Goal: Information Seeking & Learning: Learn about a topic

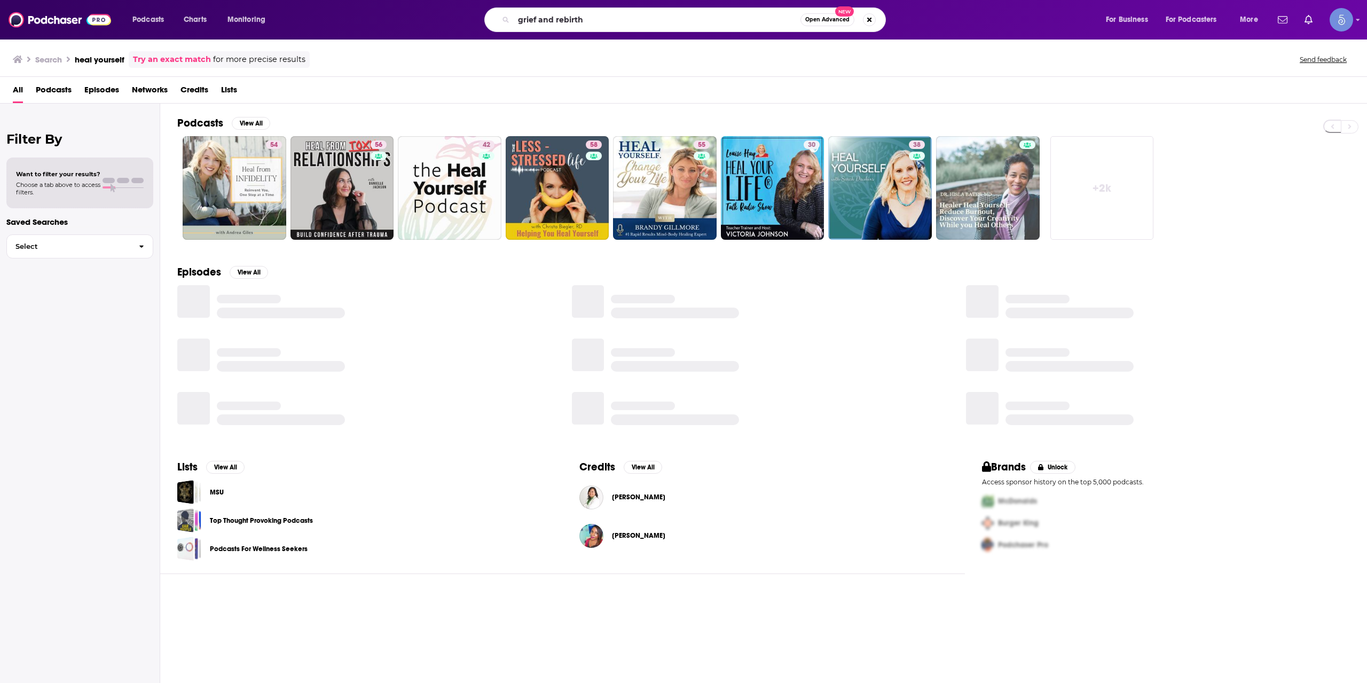
type input "grief and rebirth"
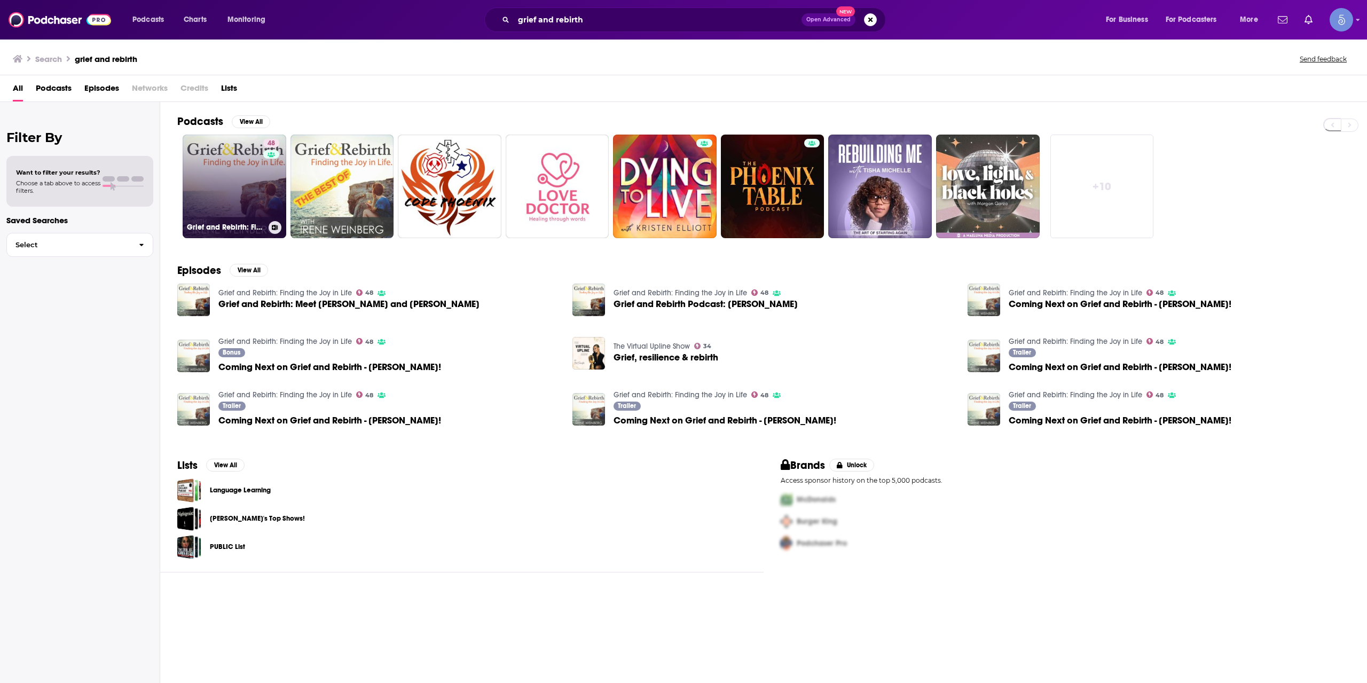
click at [228, 178] on link "48 Grief and Rebirth: Finding the Joy in Life" at bounding box center [235, 187] width 104 height 104
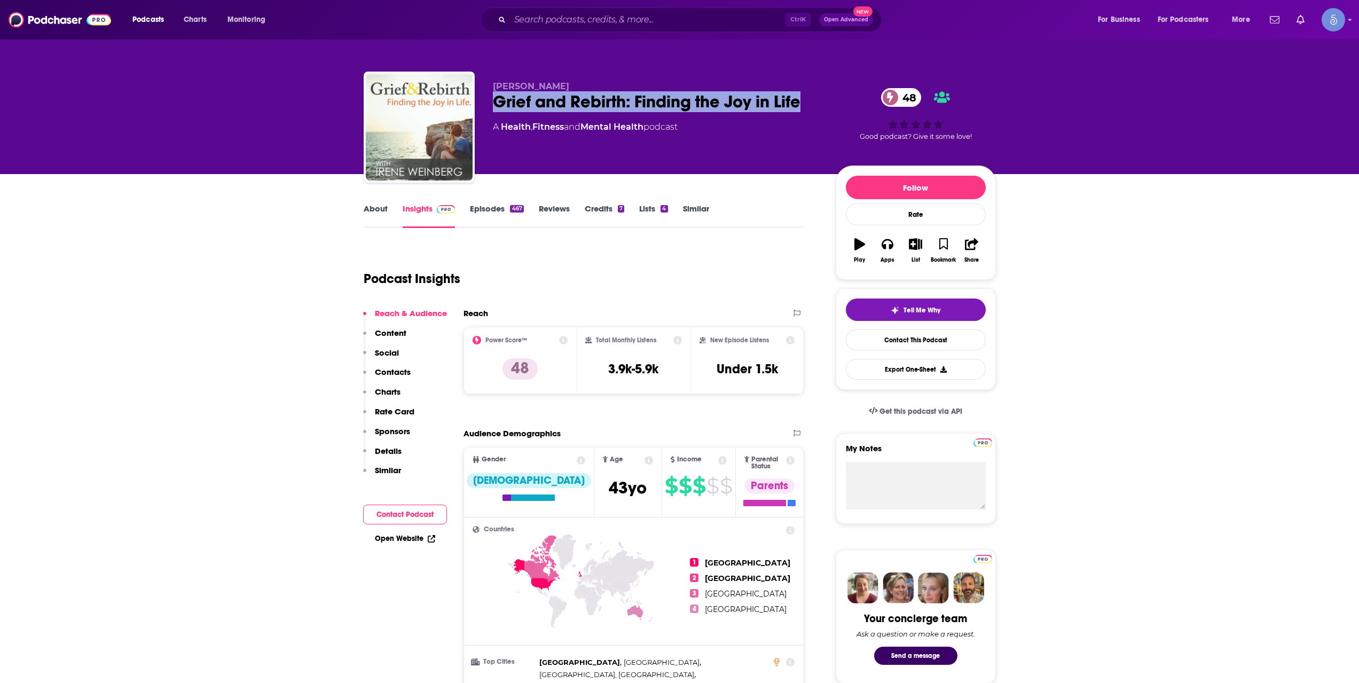
drag, startPoint x: 808, startPoint y: 97, endPoint x: 494, endPoint y: 107, distance: 314.0
click at [494, 107] on div "Grief and Rebirth: Finding the Joy in Life 48" at bounding box center [656, 101] width 326 height 21
copy h2 "Grief and Rebirth: Finding the Joy in Life"
click at [382, 215] on link "About" at bounding box center [376, 215] width 24 height 25
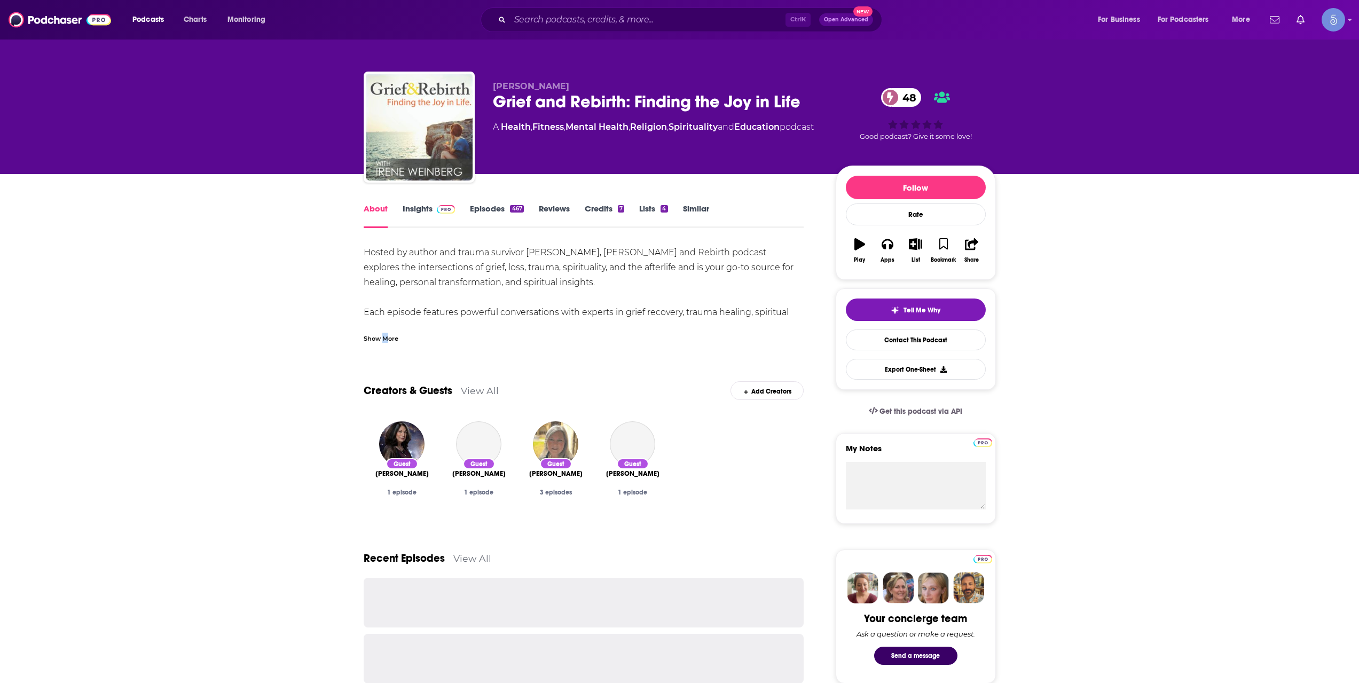
click at [382, 340] on div "Show More" at bounding box center [381, 338] width 35 height 10
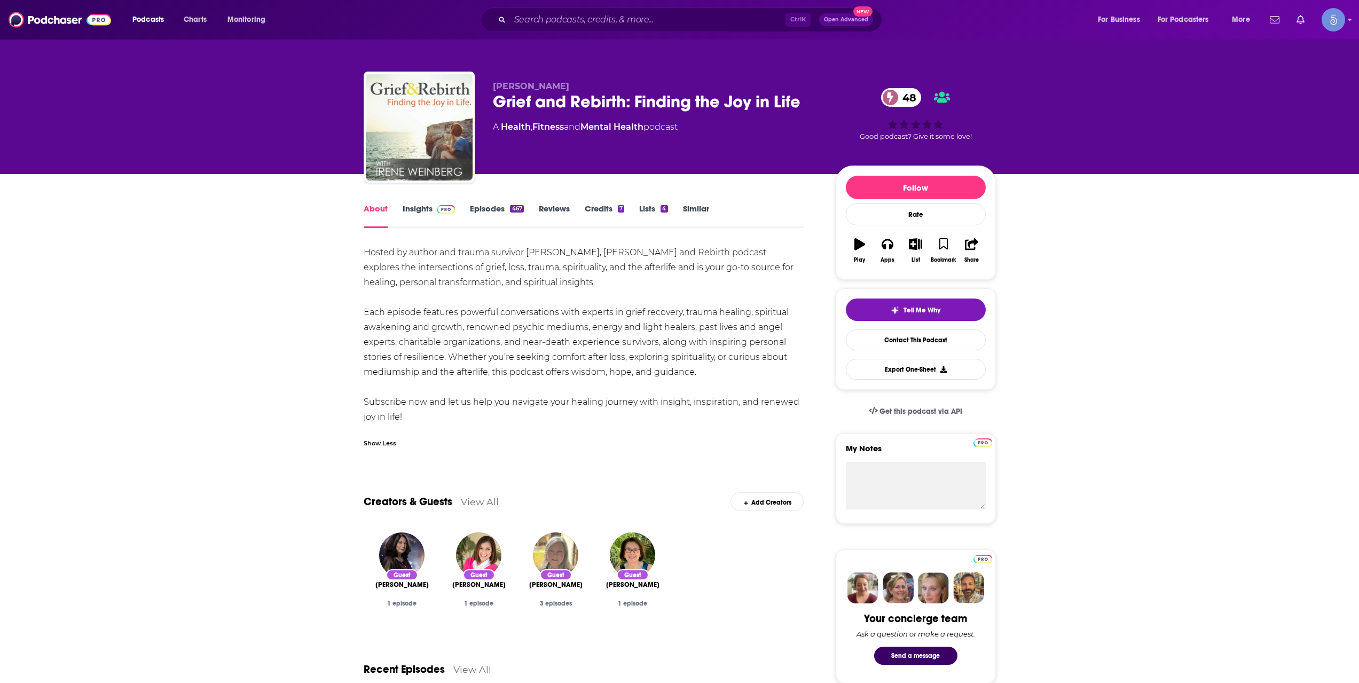
click at [723, 373] on div "Hosted by author and trauma survivor [PERSON_NAME], [PERSON_NAME] and Rebirth p…" at bounding box center [584, 334] width 440 height 179
drag, startPoint x: 714, startPoint y: 372, endPoint x: 354, endPoint y: 255, distance: 378.1
copy div "Hosted by author and trauma survivor [PERSON_NAME], [PERSON_NAME] and Rebirth p…"
click at [494, 212] on link "Episodes 467" at bounding box center [496, 215] width 53 height 25
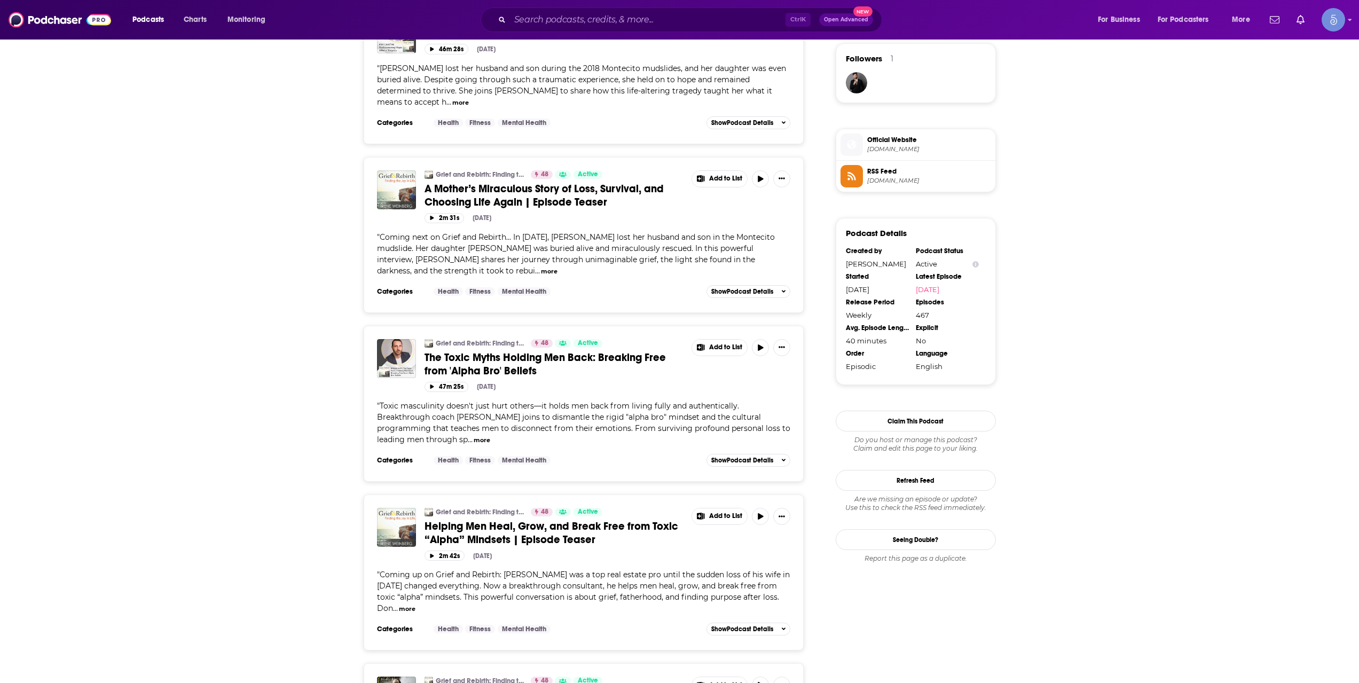
scroll to position [534, 0]
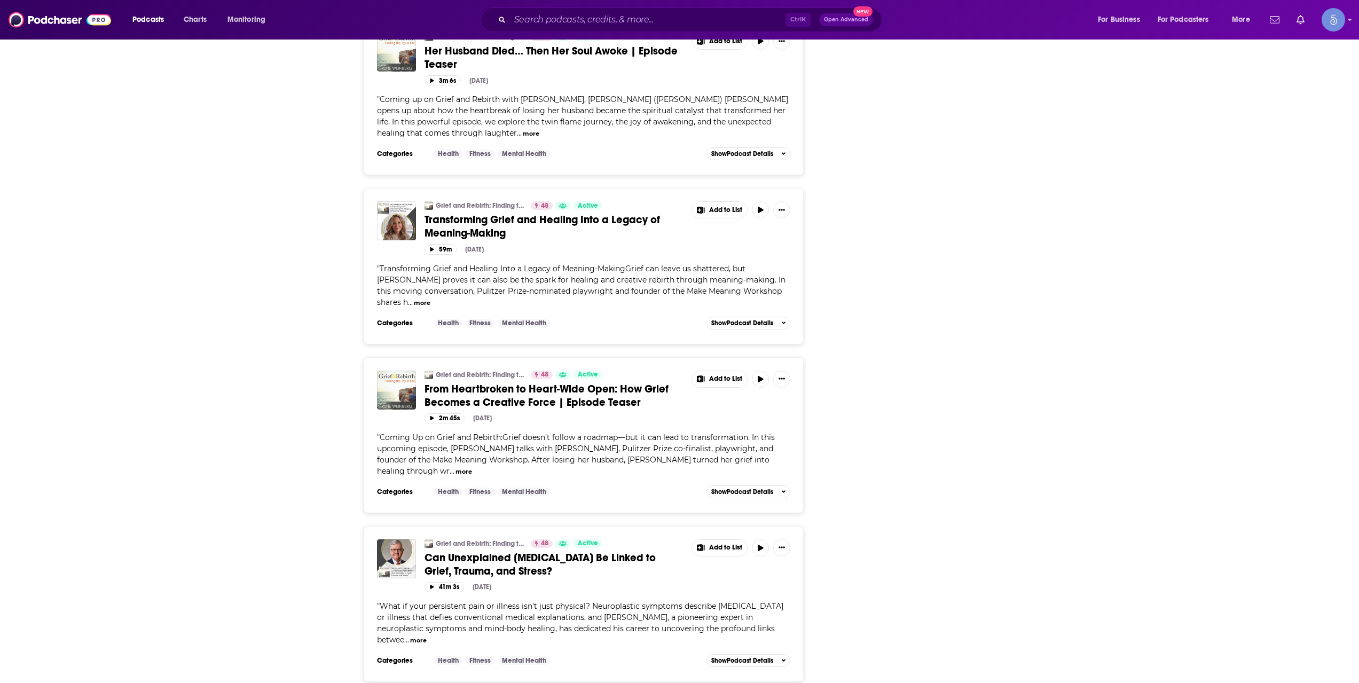
scroll to position [1601, 0]
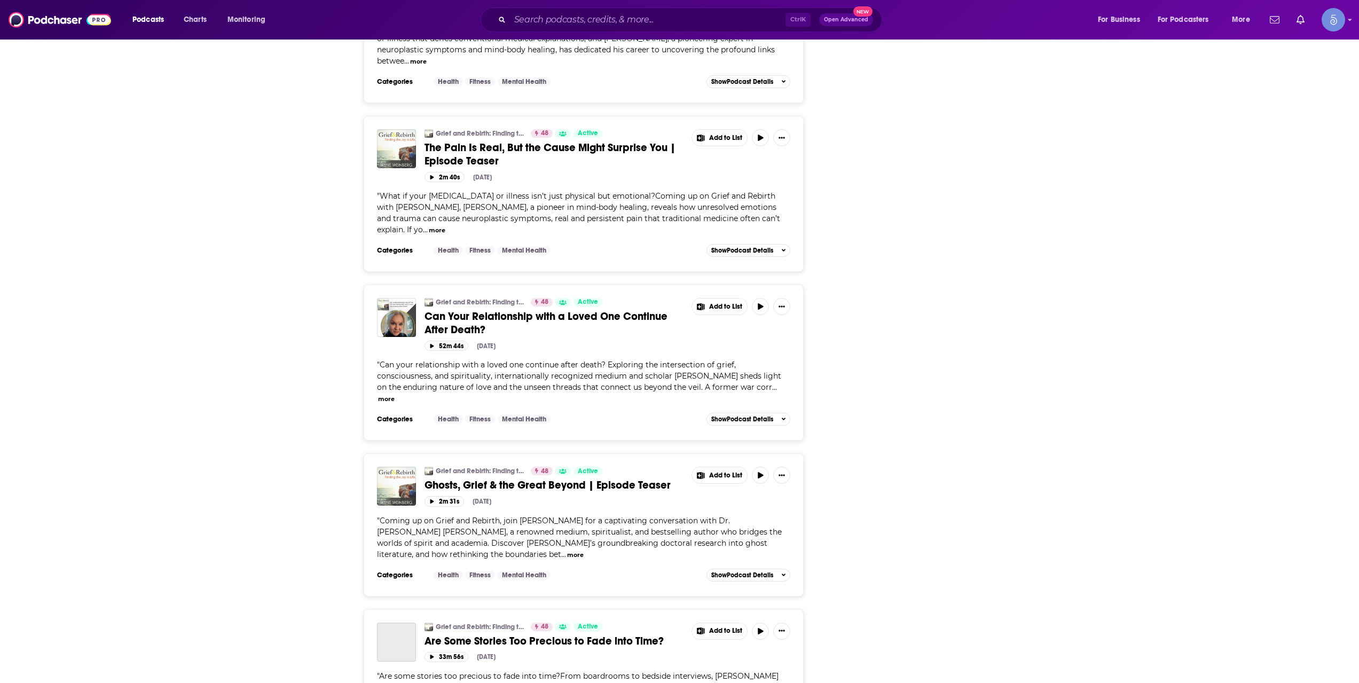
scroll to position [2313, 0]
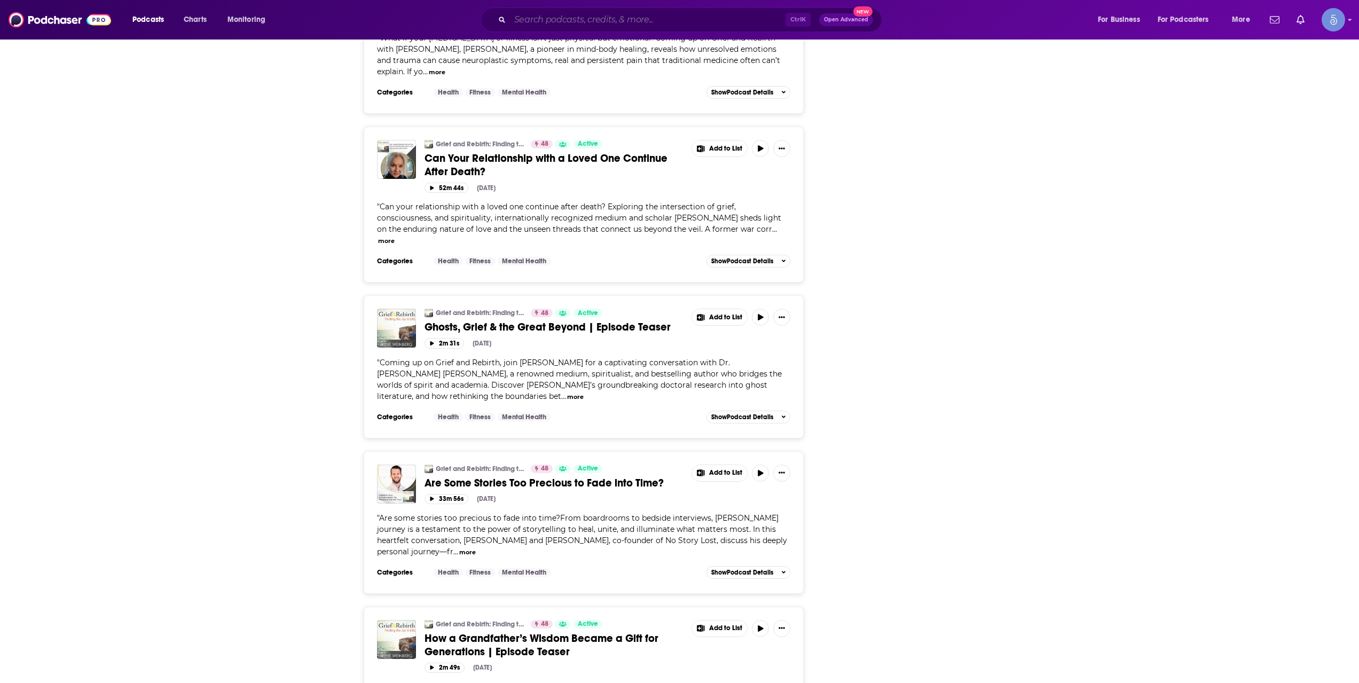
click at [729, 14] on input "Search podcasts, credits, & more..." at bounding box center [647, 19] width 275 height 17
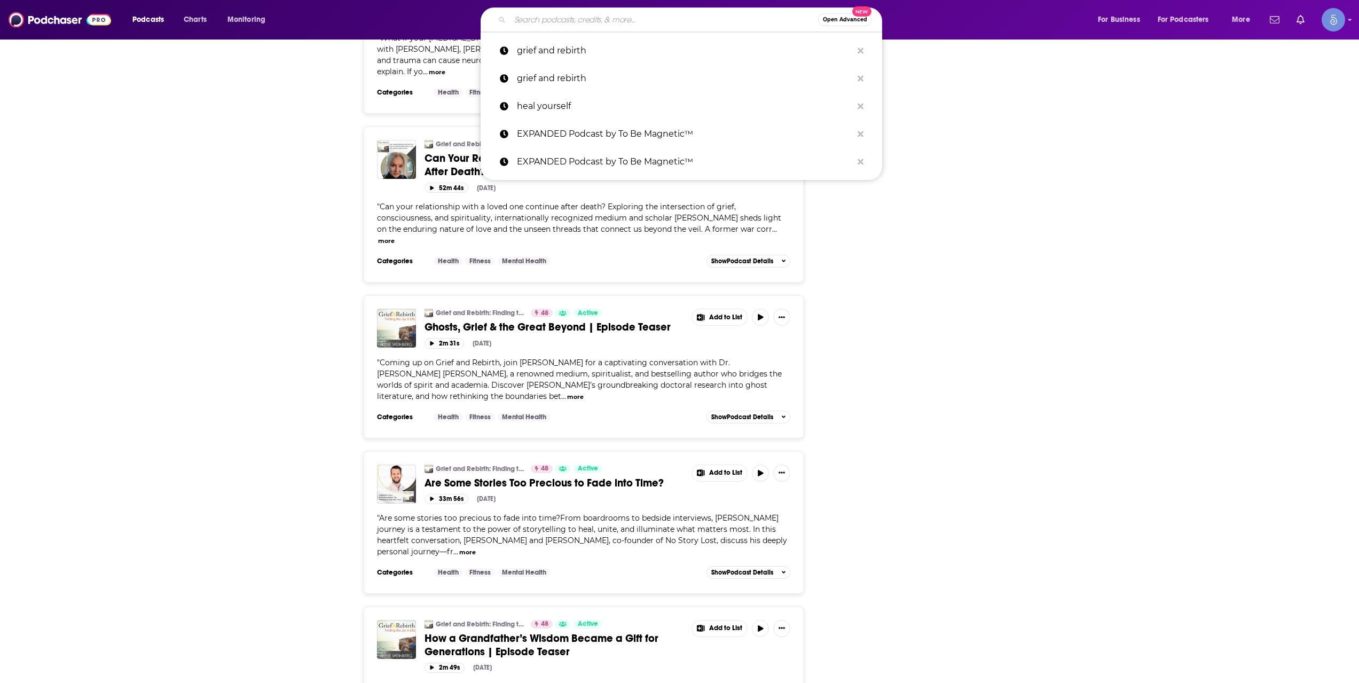
paste input "r"
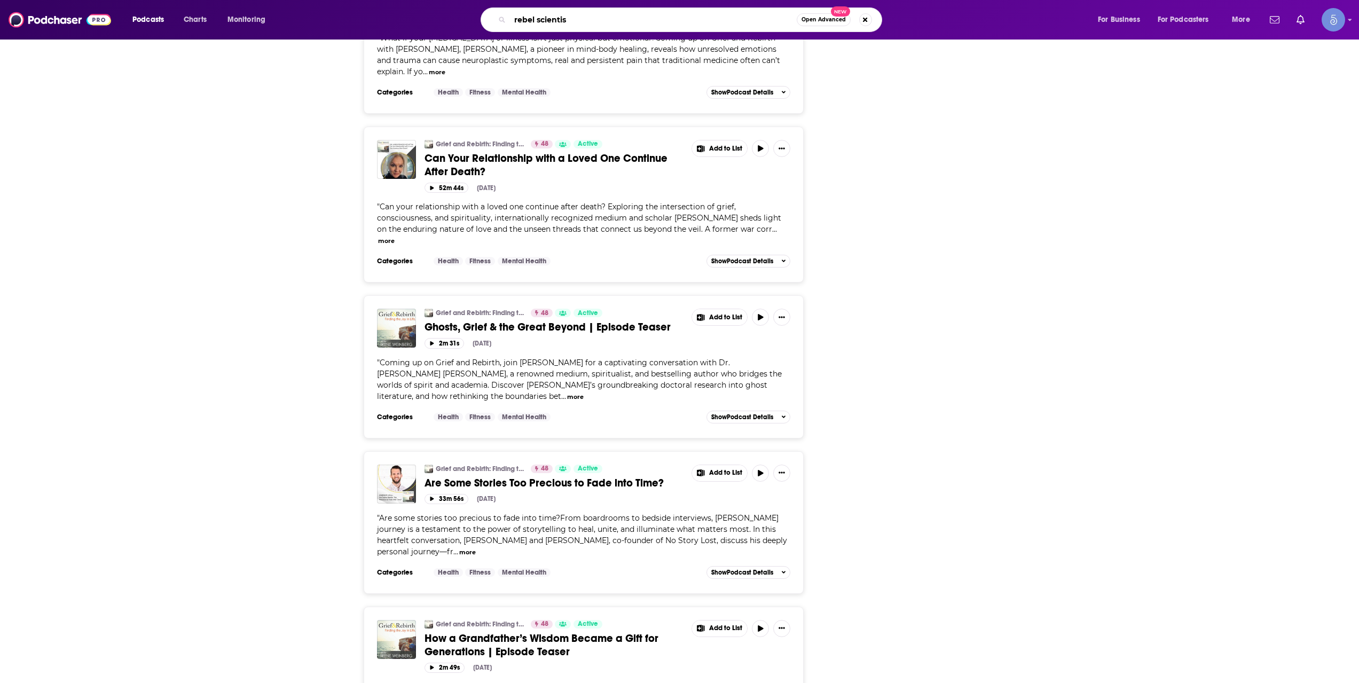
type input "rebel scientist"
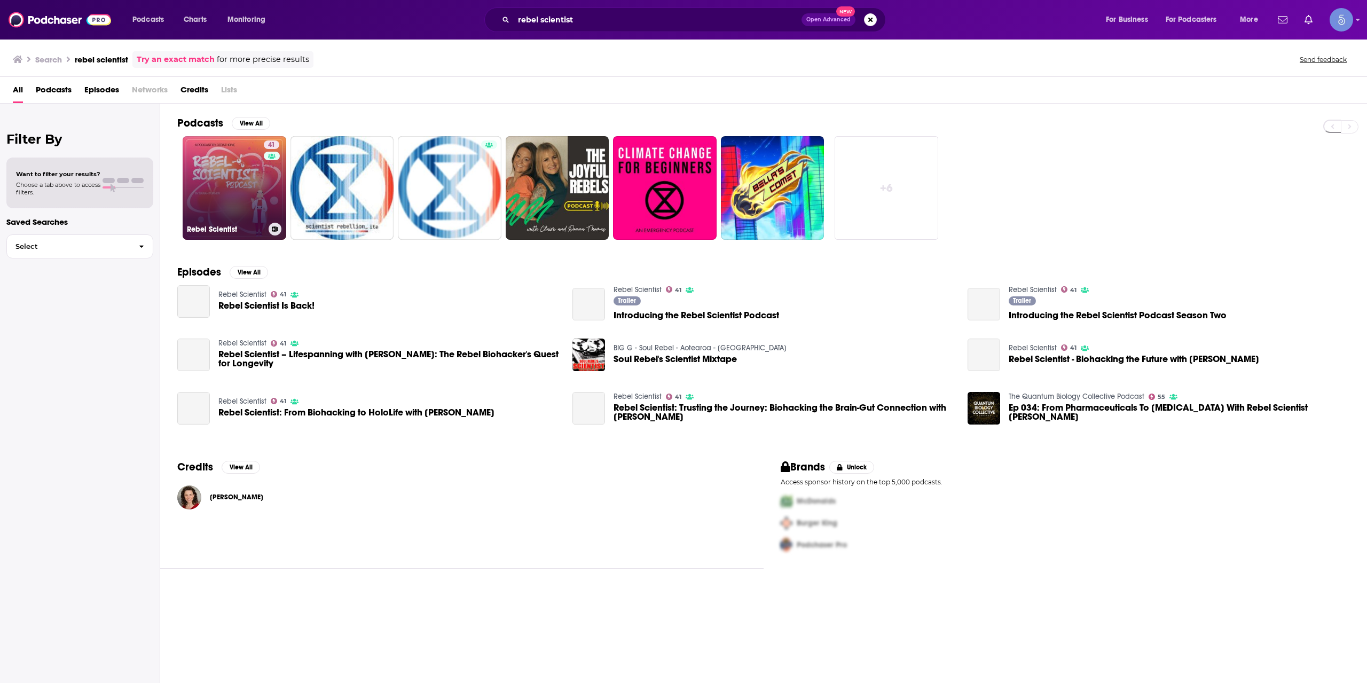
click at [264, 181] on div "41" at bounding box center [273, 181] width 18 height 82
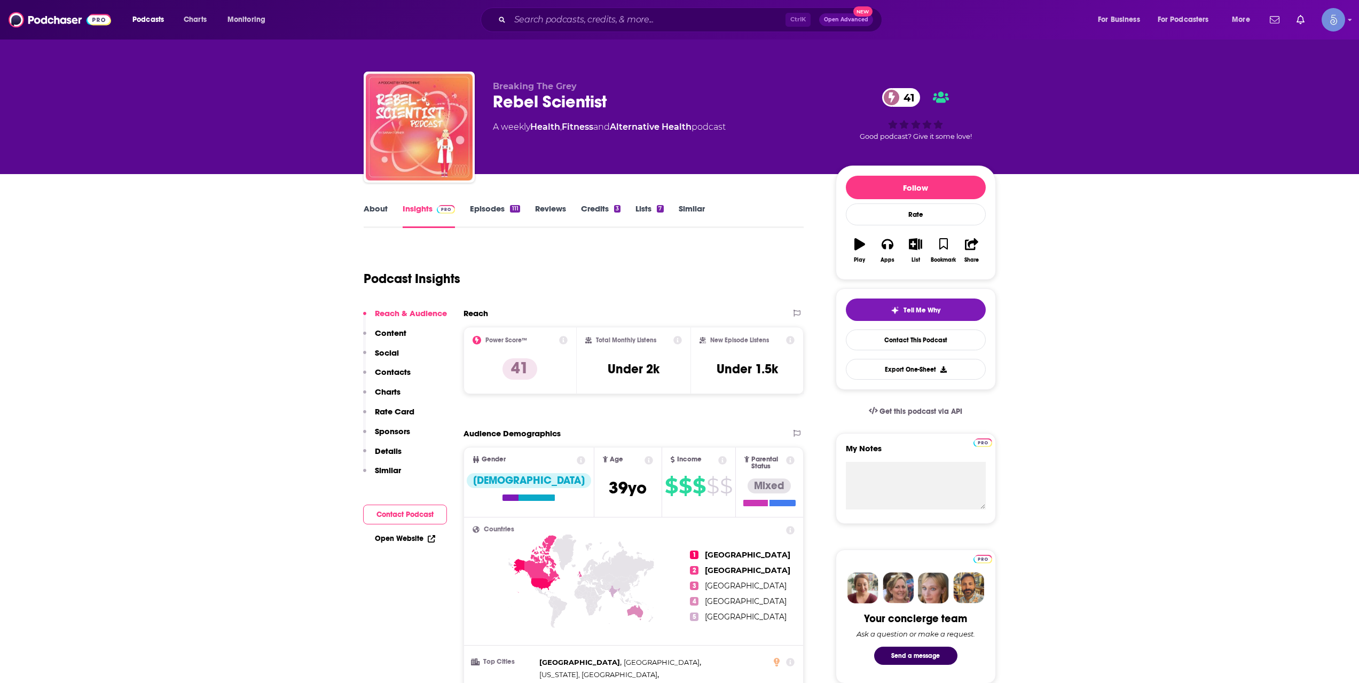
drag, startPoint x: 47, startPoint y: 83, endPoint x: 20, endPoint y: 88, distance: 27.6
drag, startPoint x: 20, startPoint y: 88, endPoint x: 247, endPoint y: 244, distance: 276.3
